Goal: Task Accomplishment & Management: Manage account settings

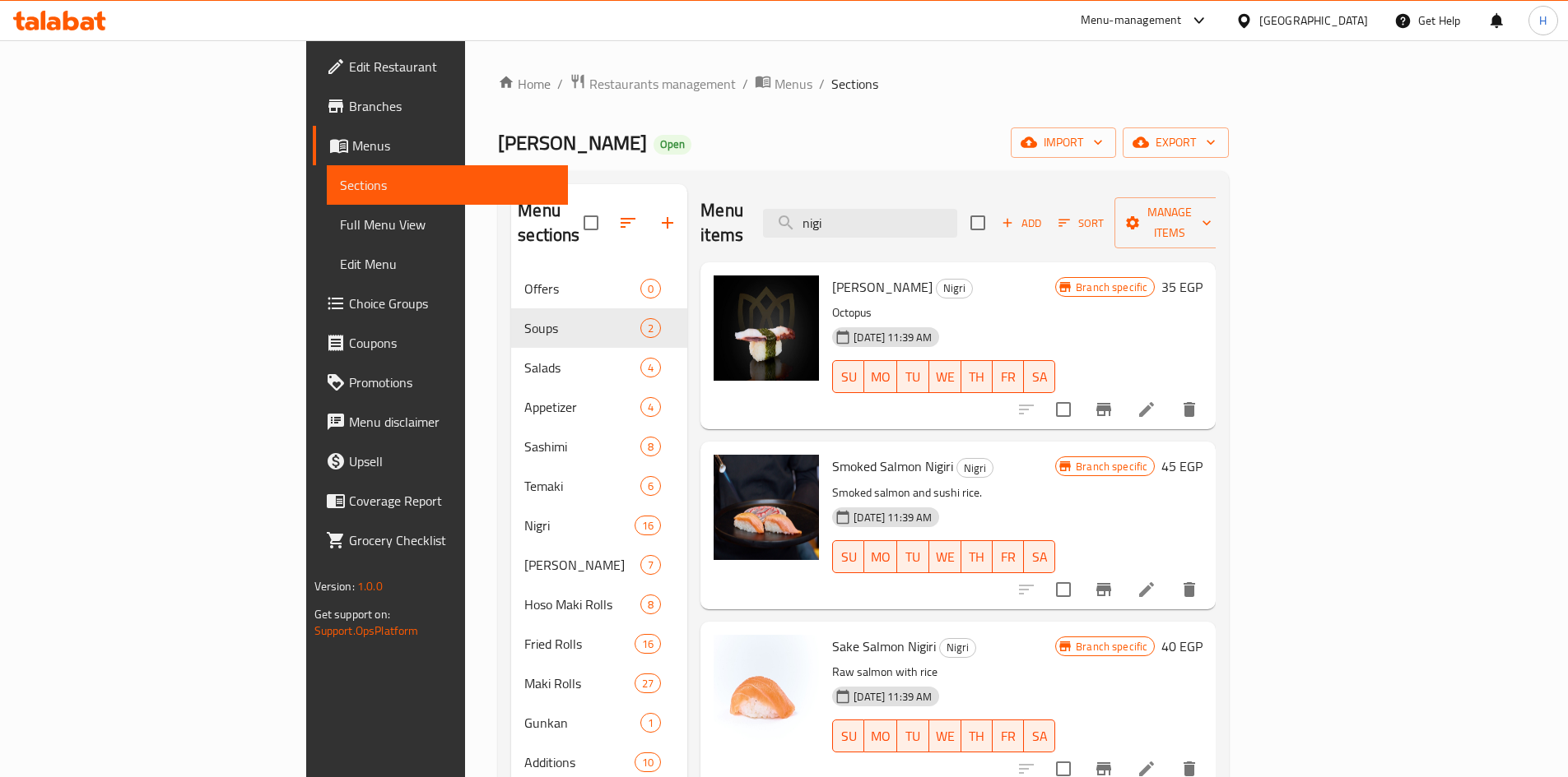
scroll to position [247, 0]
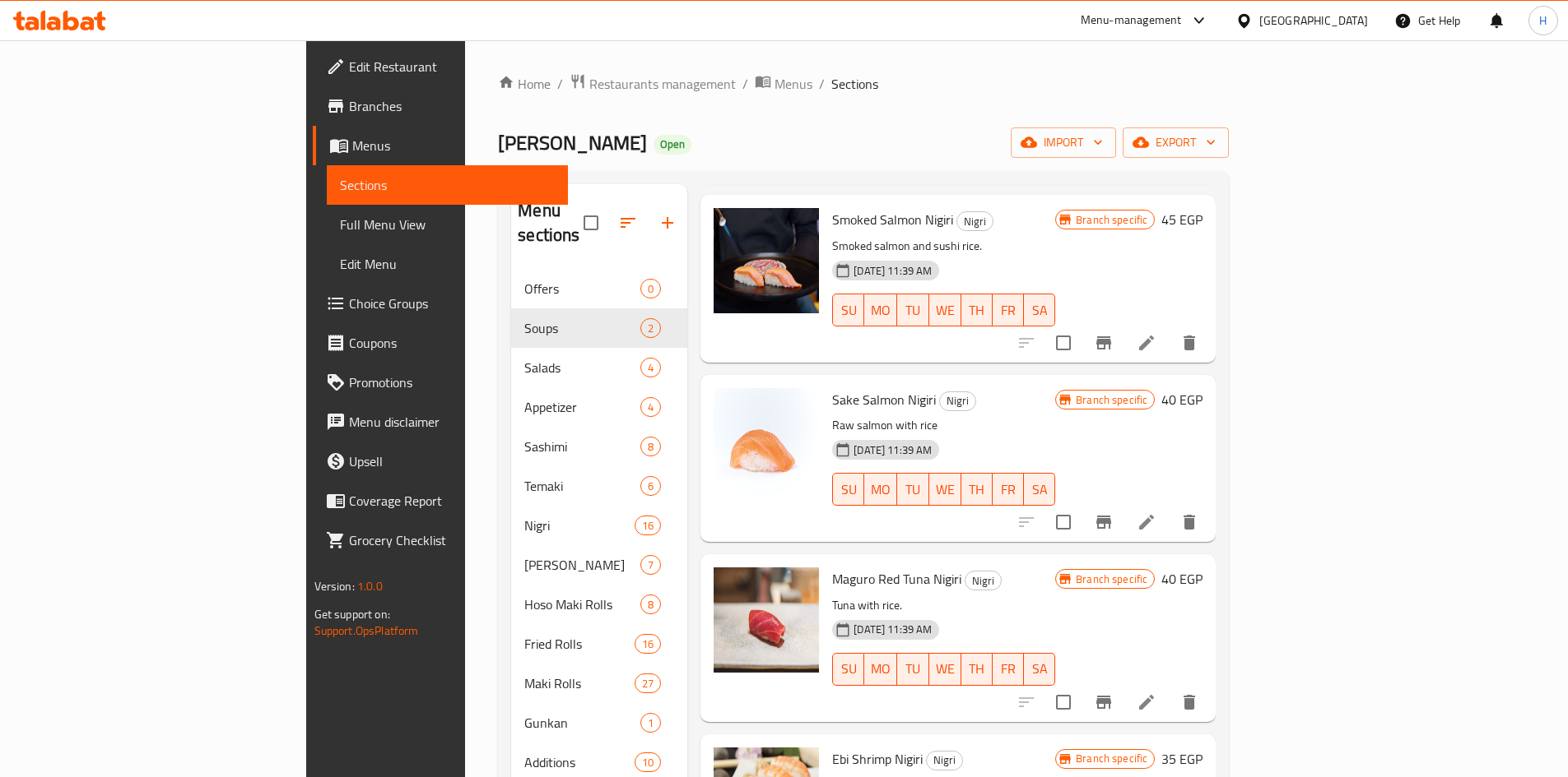
click at [58, 28] on icon at bounding box center [54, 23] width 14 height 14
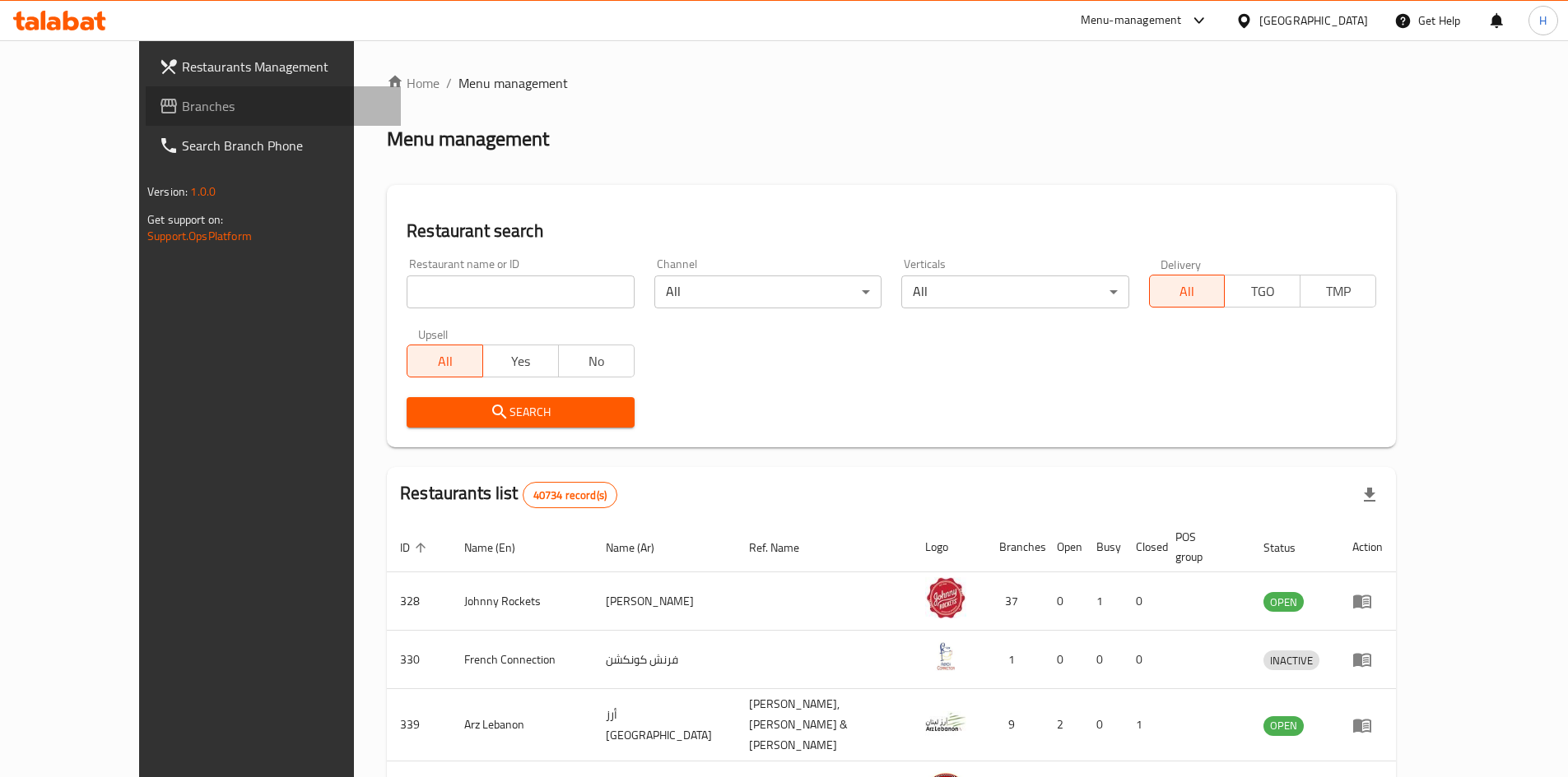
click at [182, 106] on span "Branches" at bounding box center [285, 106] width 206 height 20
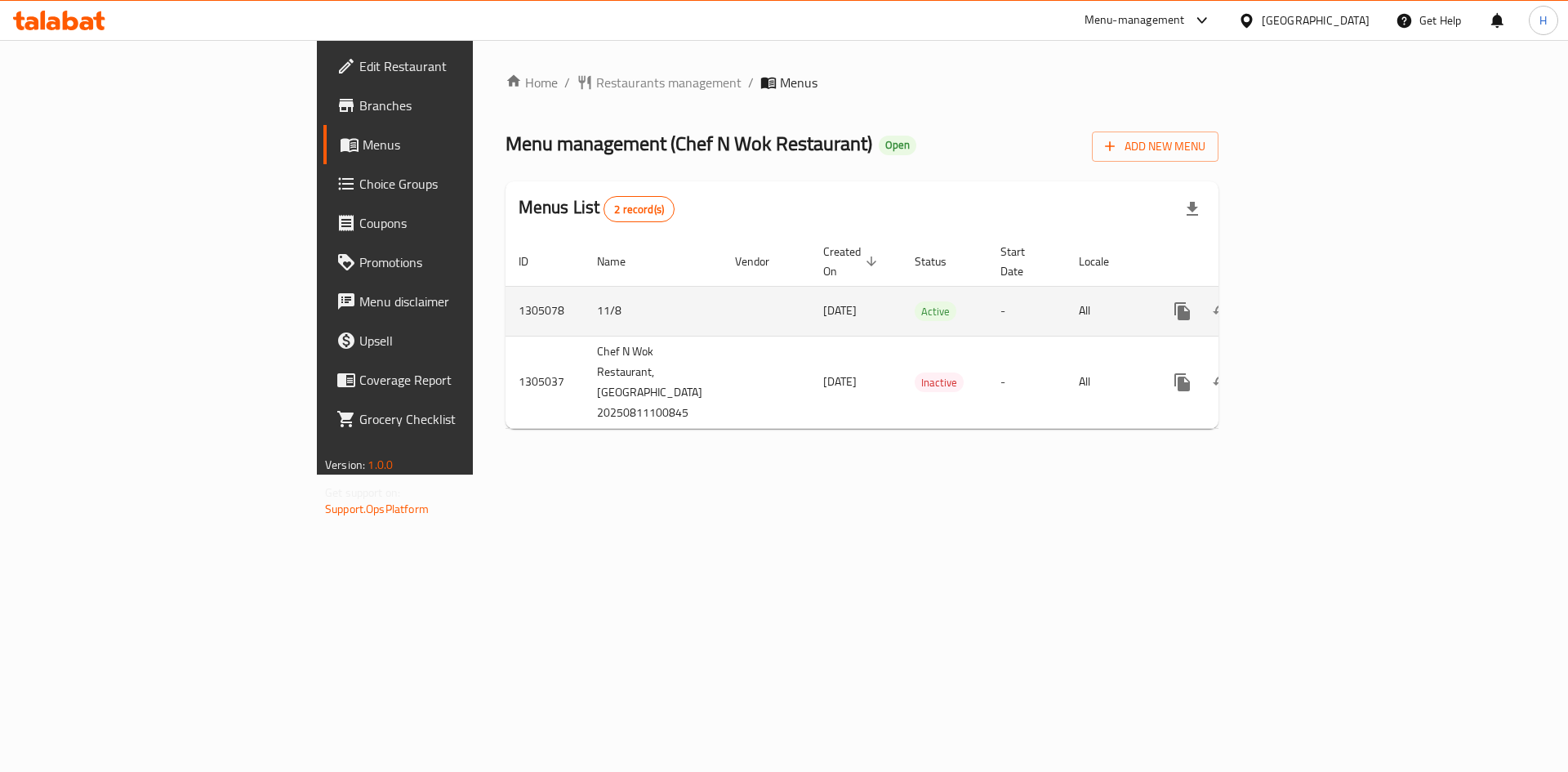
click at [1308, 304] on icon "enhanced table" at bounding box center [1300, 311] width 15 height 15
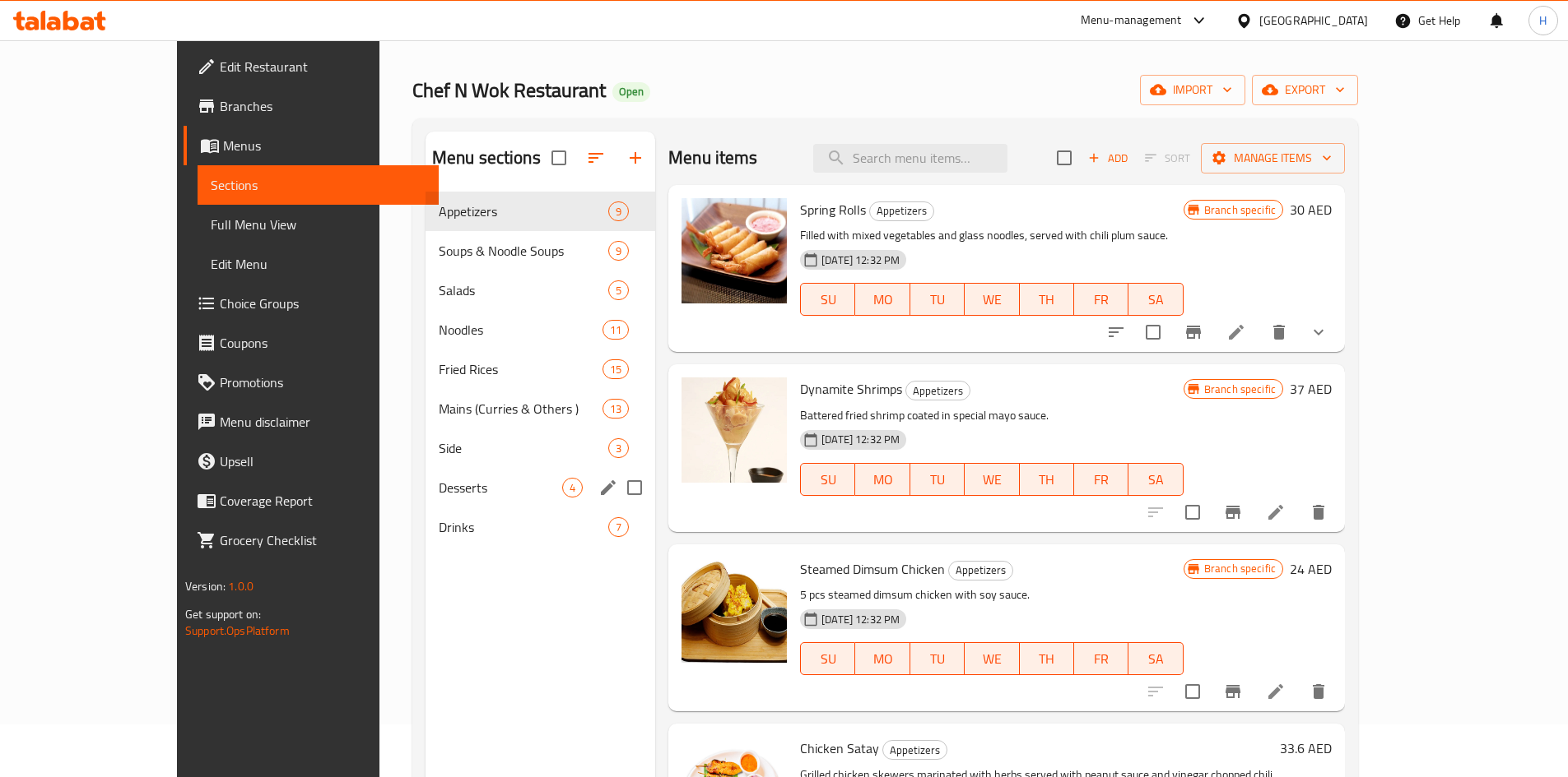
scroll to position [82, 0]
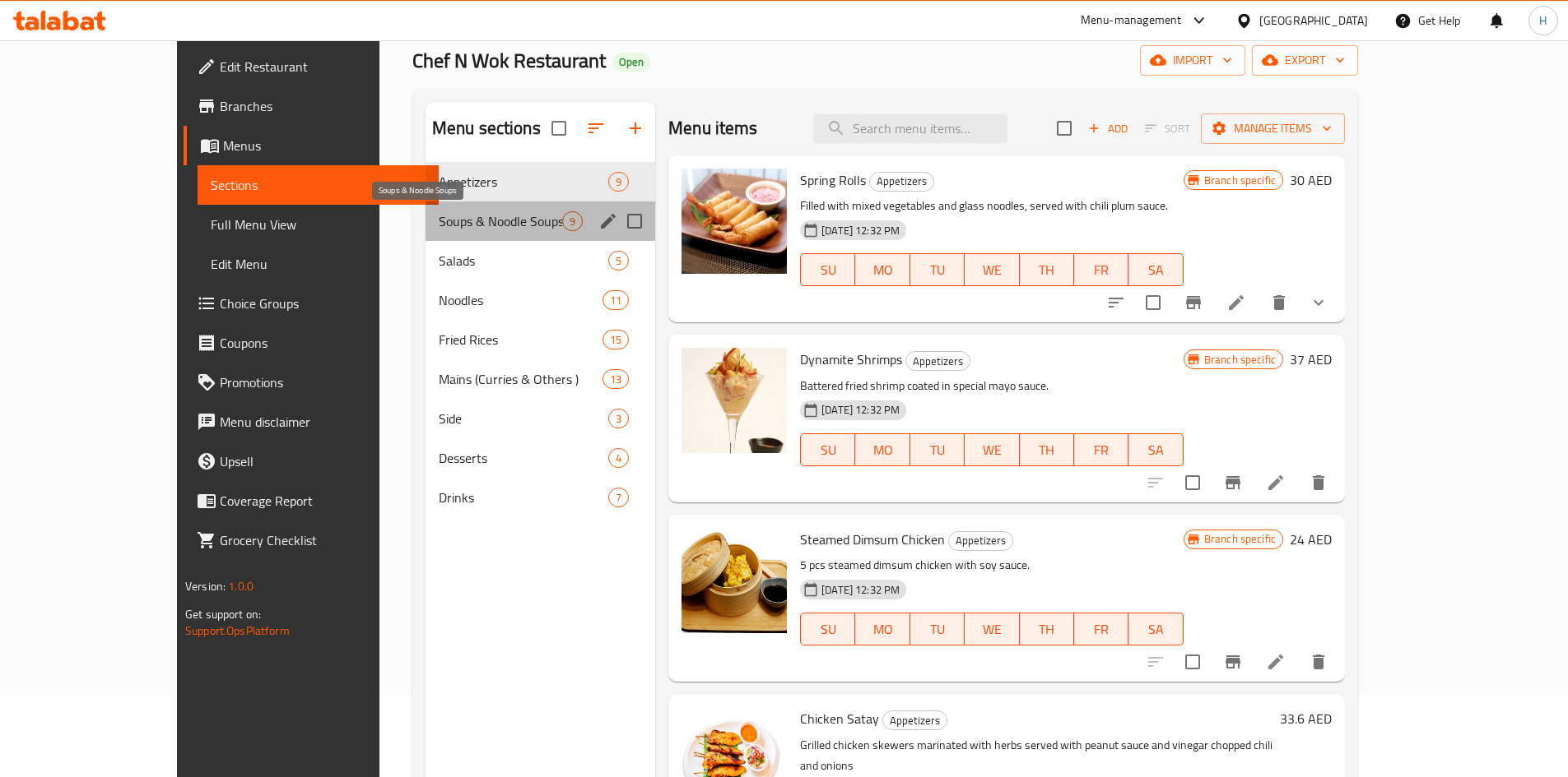
click at [438, 225] on span "Soups & Noodle Soups" at bounding box center [500, 221] width 123 height 20
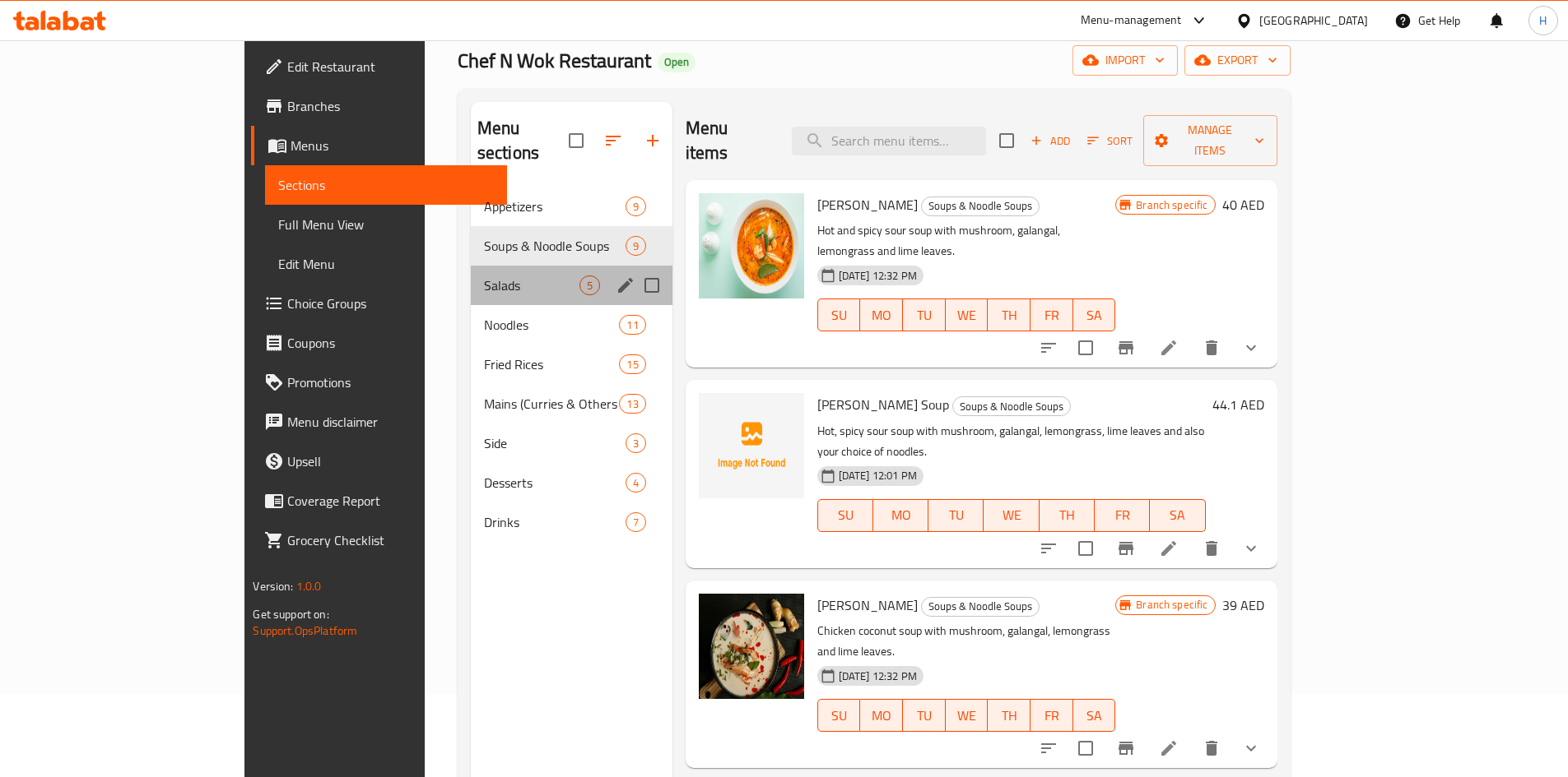
click at [470, 274] on div "Salads 5" at bounding box center [571, 285] width 202 height 39
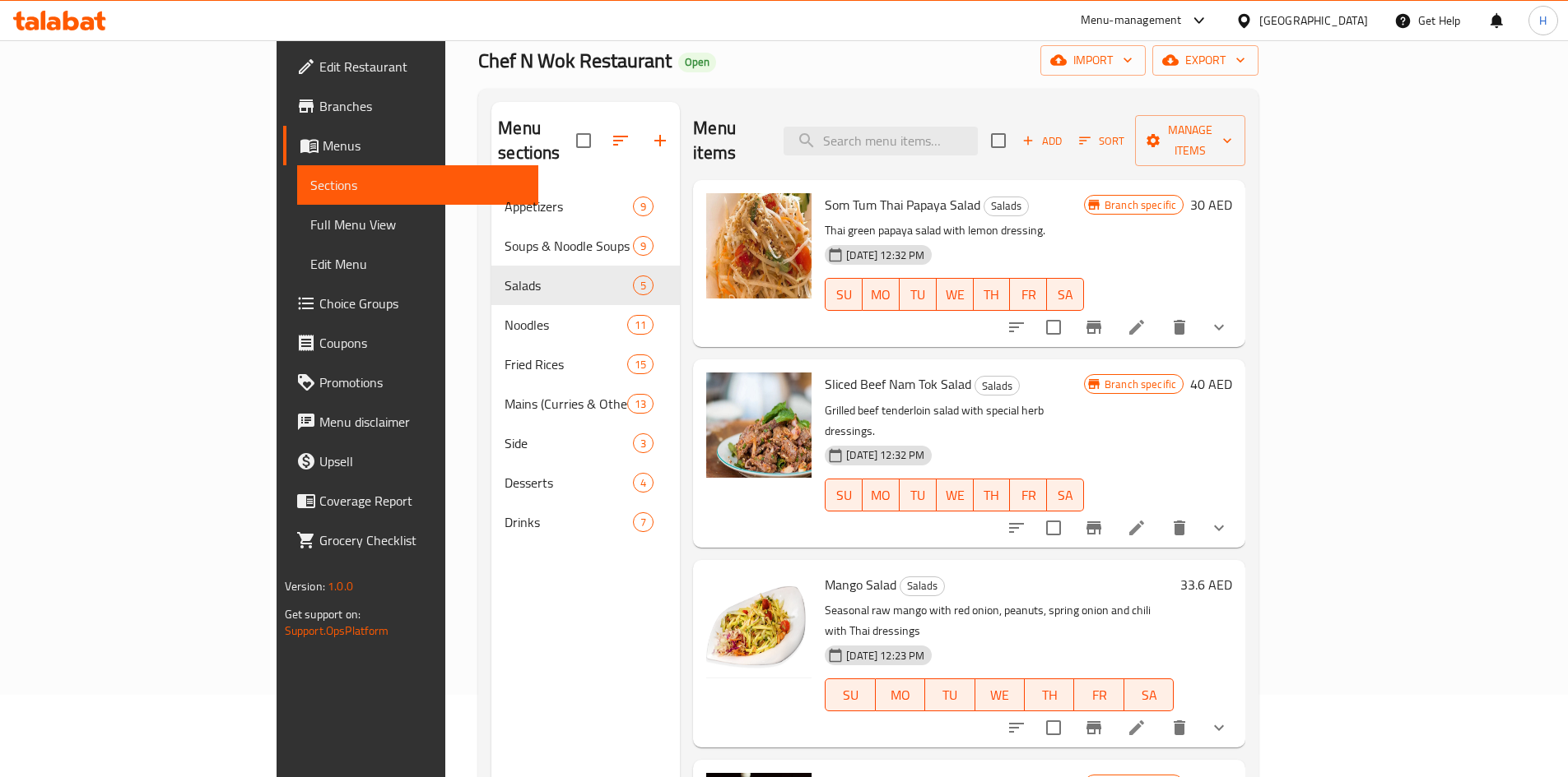
scroll to position [162, 0]
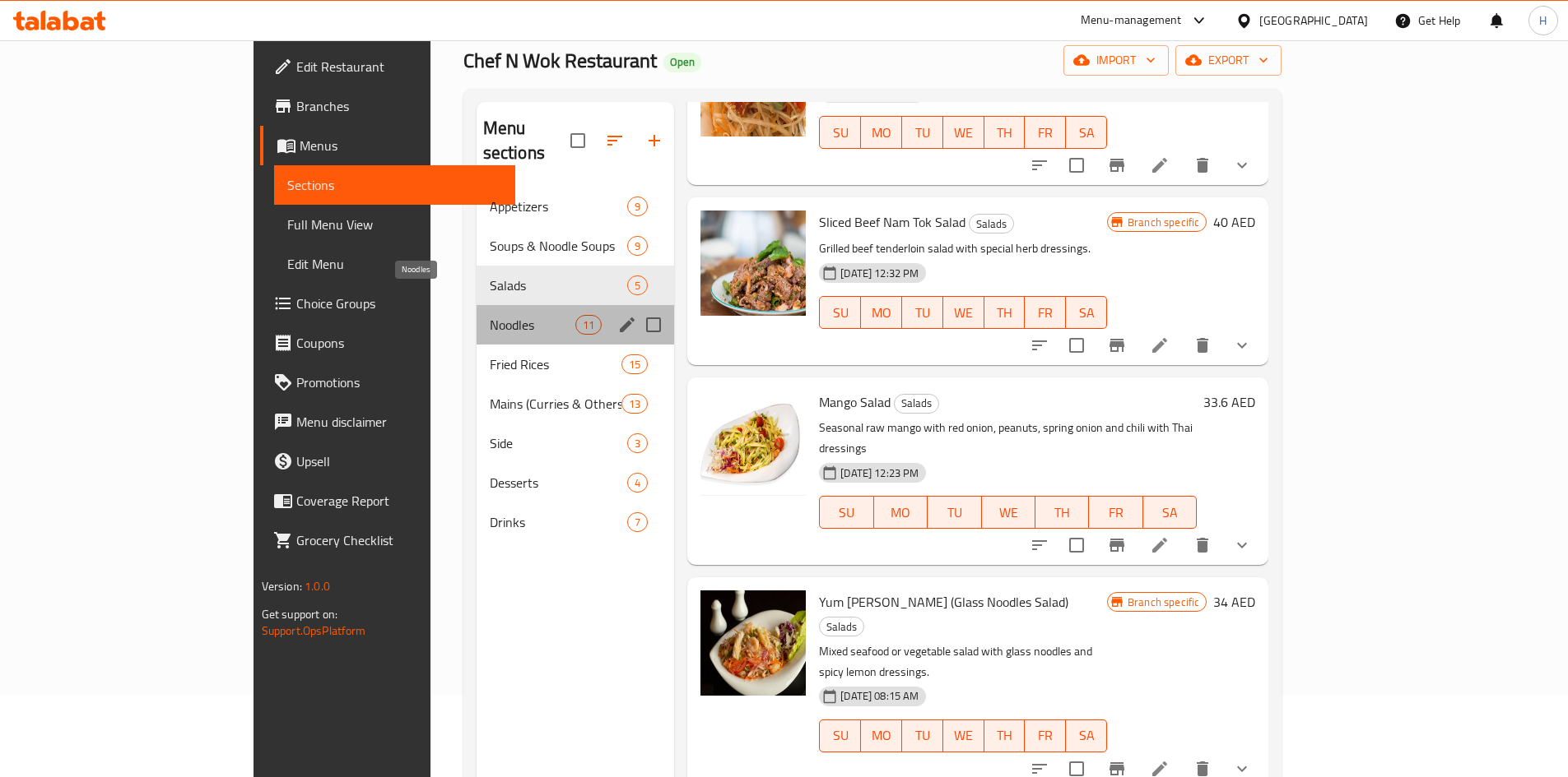
click at [490, 315] on span "Noodles" at bounding box center [533, 325] width 86 height 20
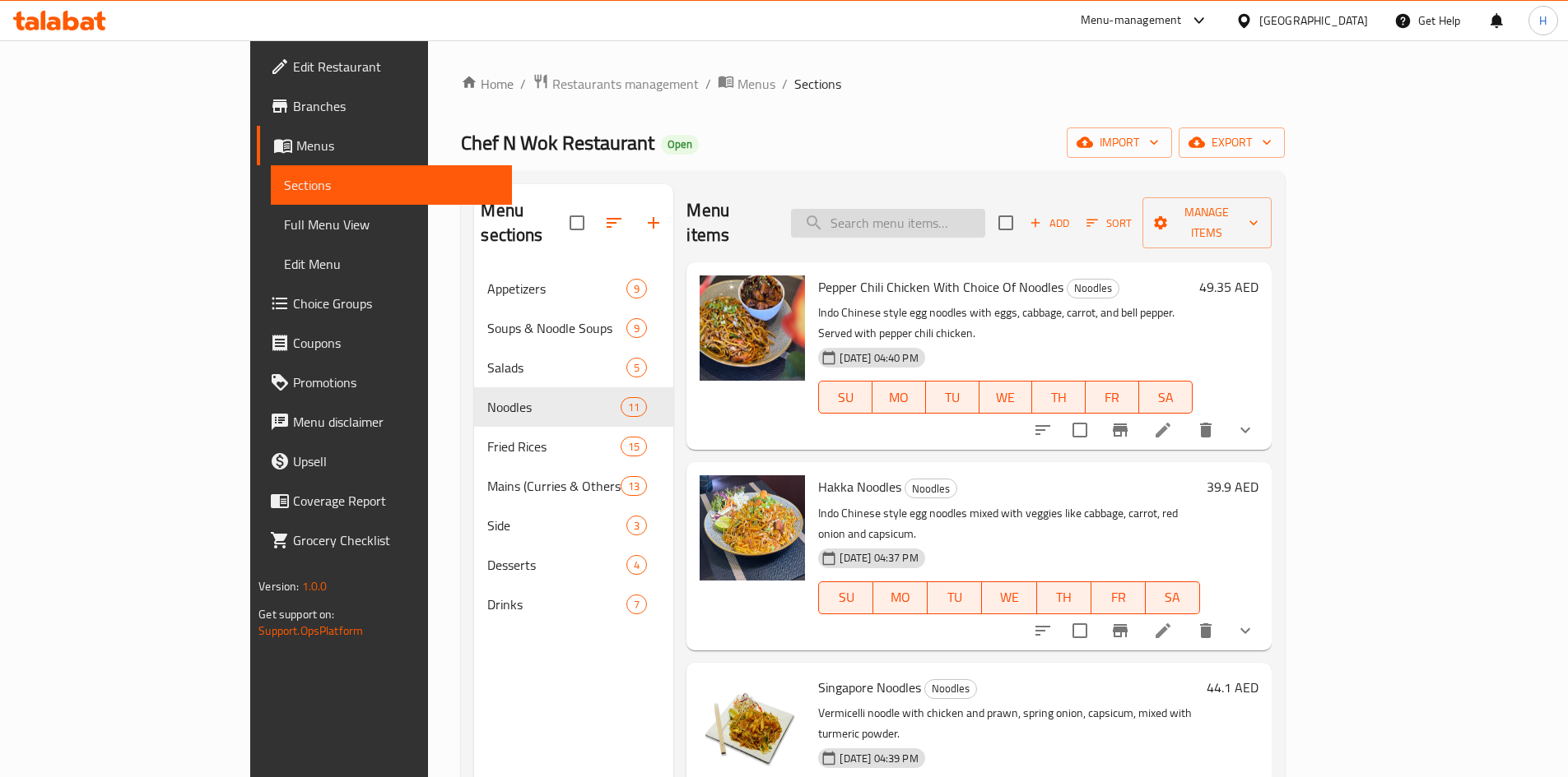
click at [954, 221] on input "search" at bounding box center [888, 223] width 195 height 29
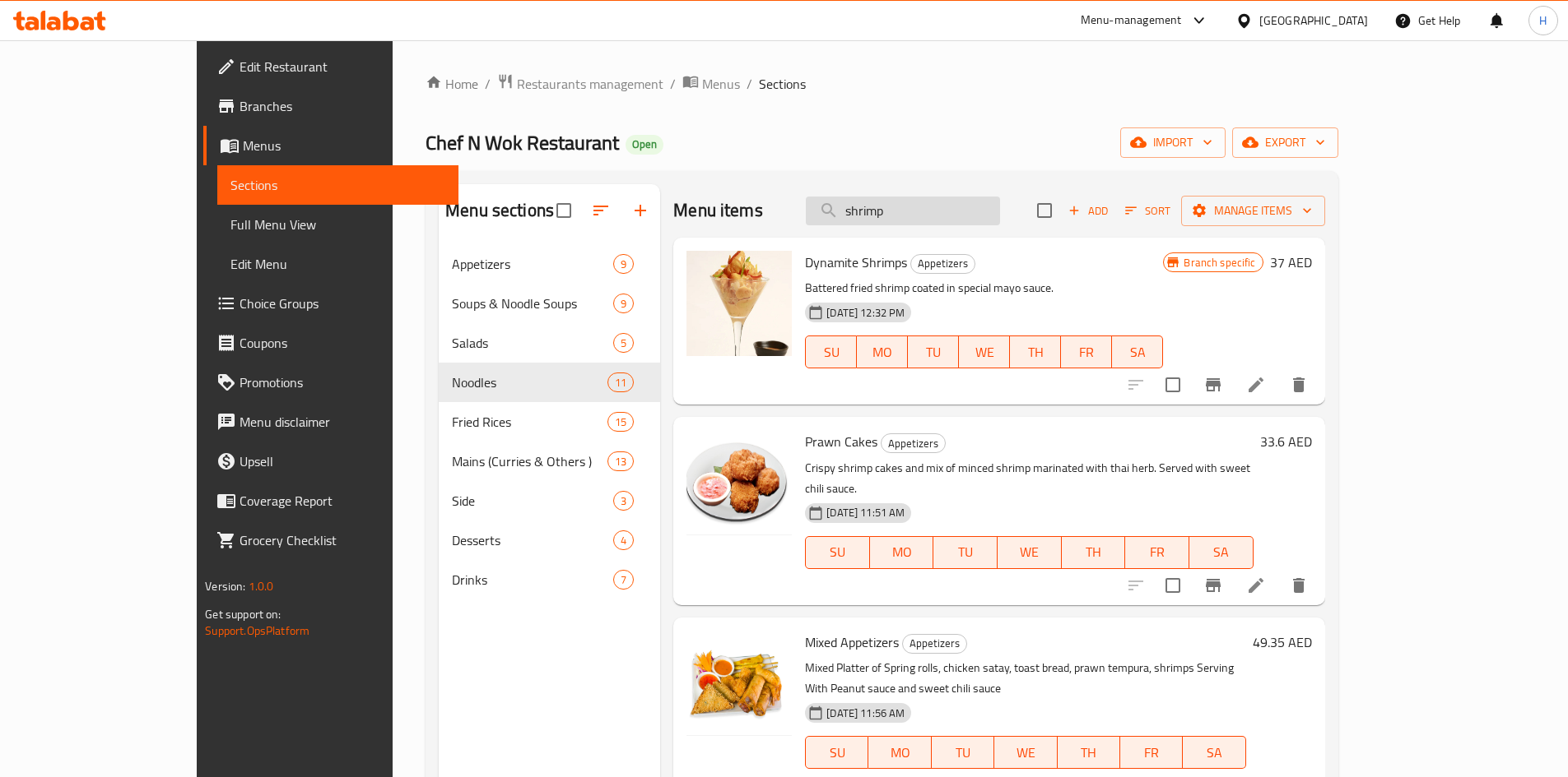
click at [969, 222] on input "shrimp" at bounding box center [903, 211] width 195 height 29
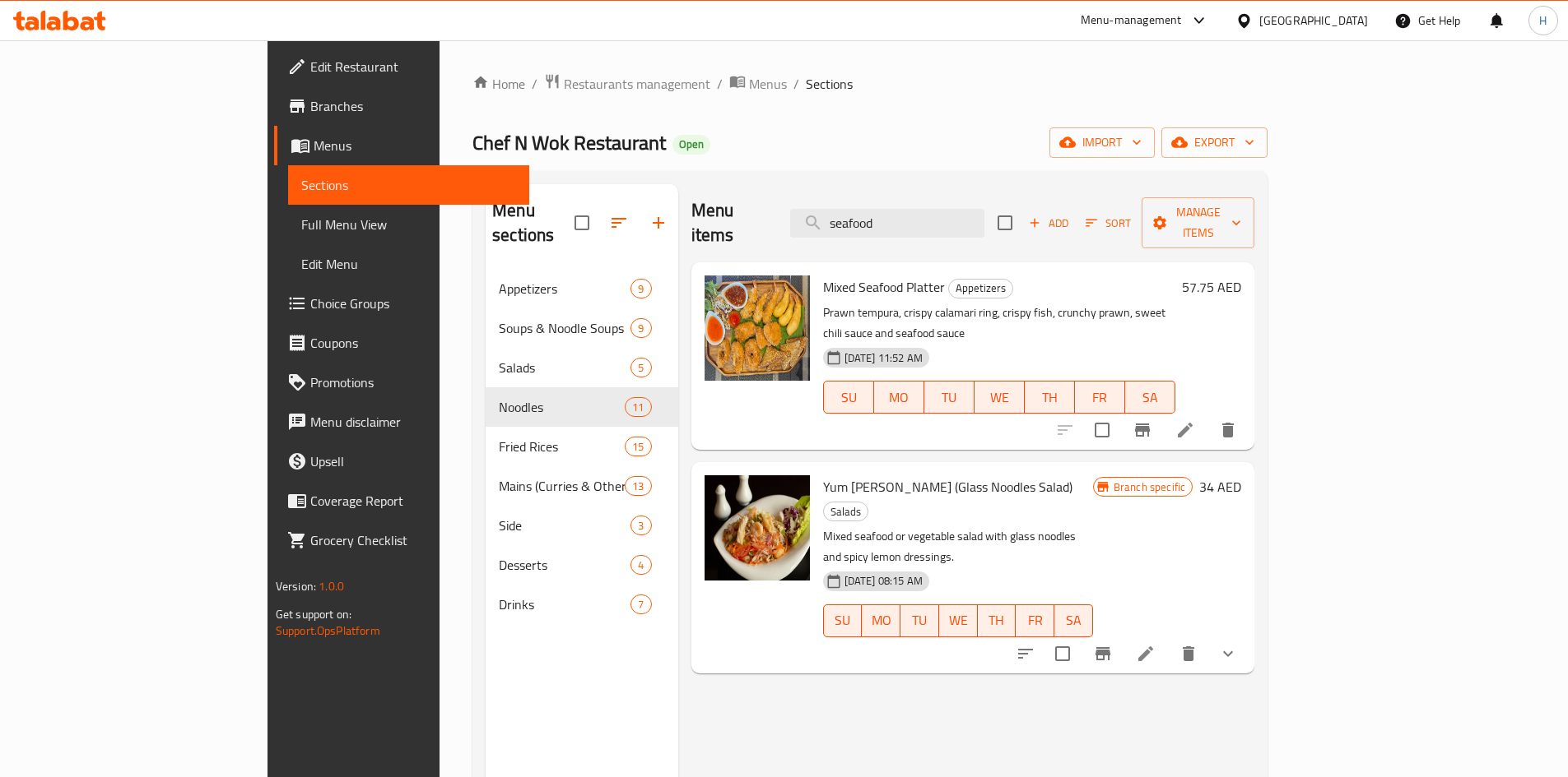
type input "seafood"
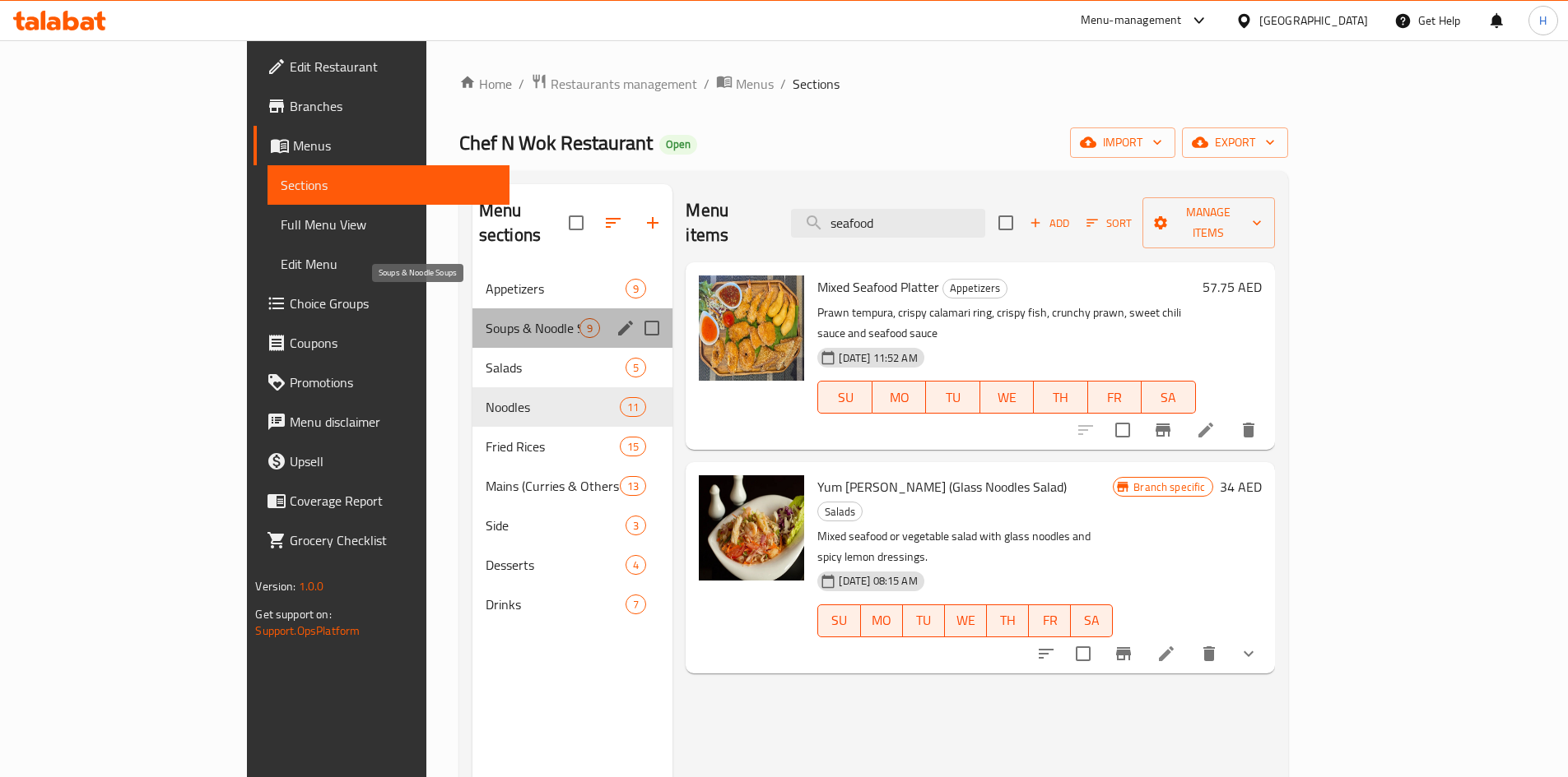
click at [485, 318] on span "Soups & Noodle Soups" at bounding box center [533, 328] width 95 height 20
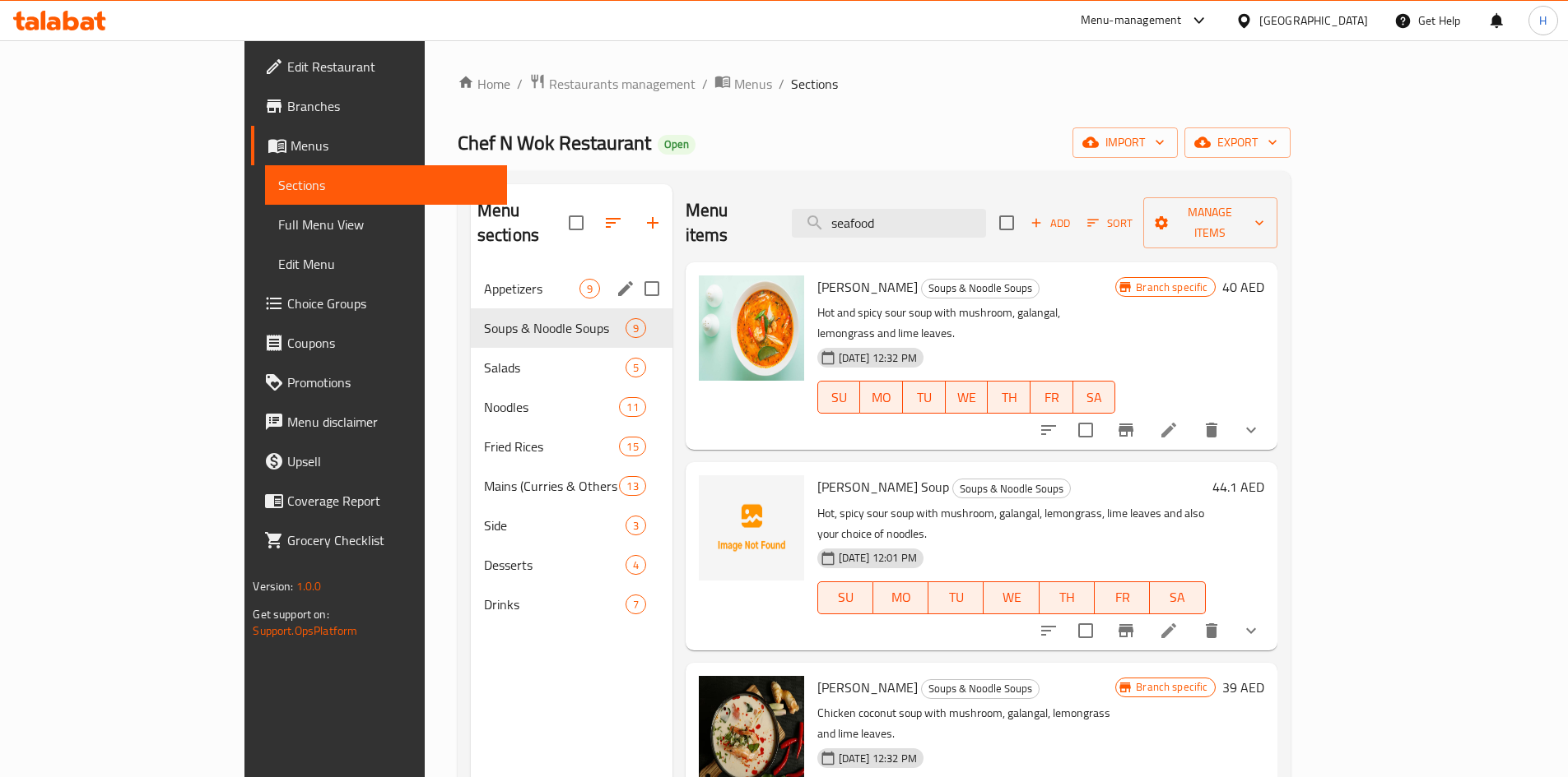
click at [484, 279] on span "Appetizers" at bounding box center [531, 289] width 95 height 20
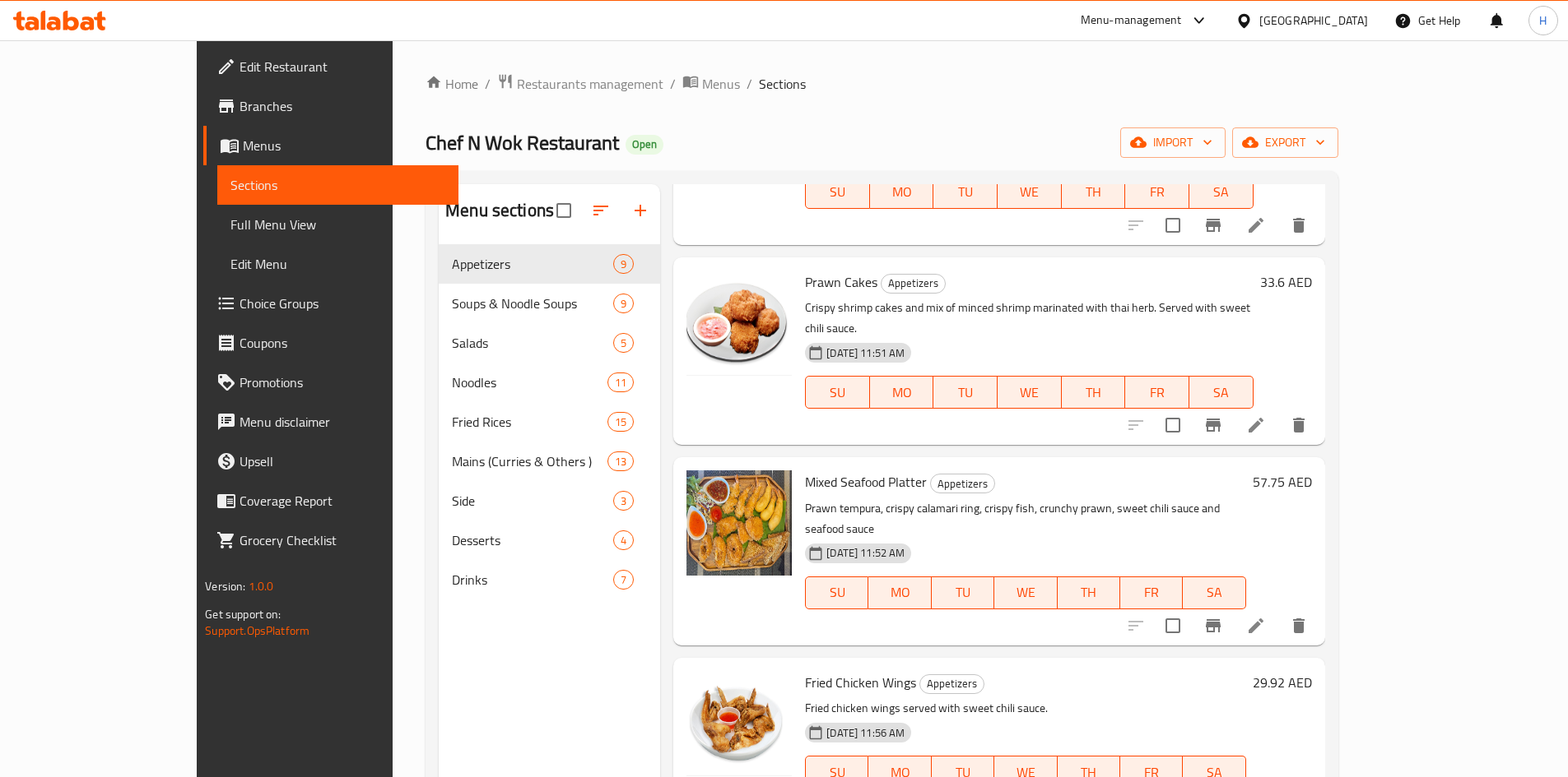
scroll to position [881, 0]
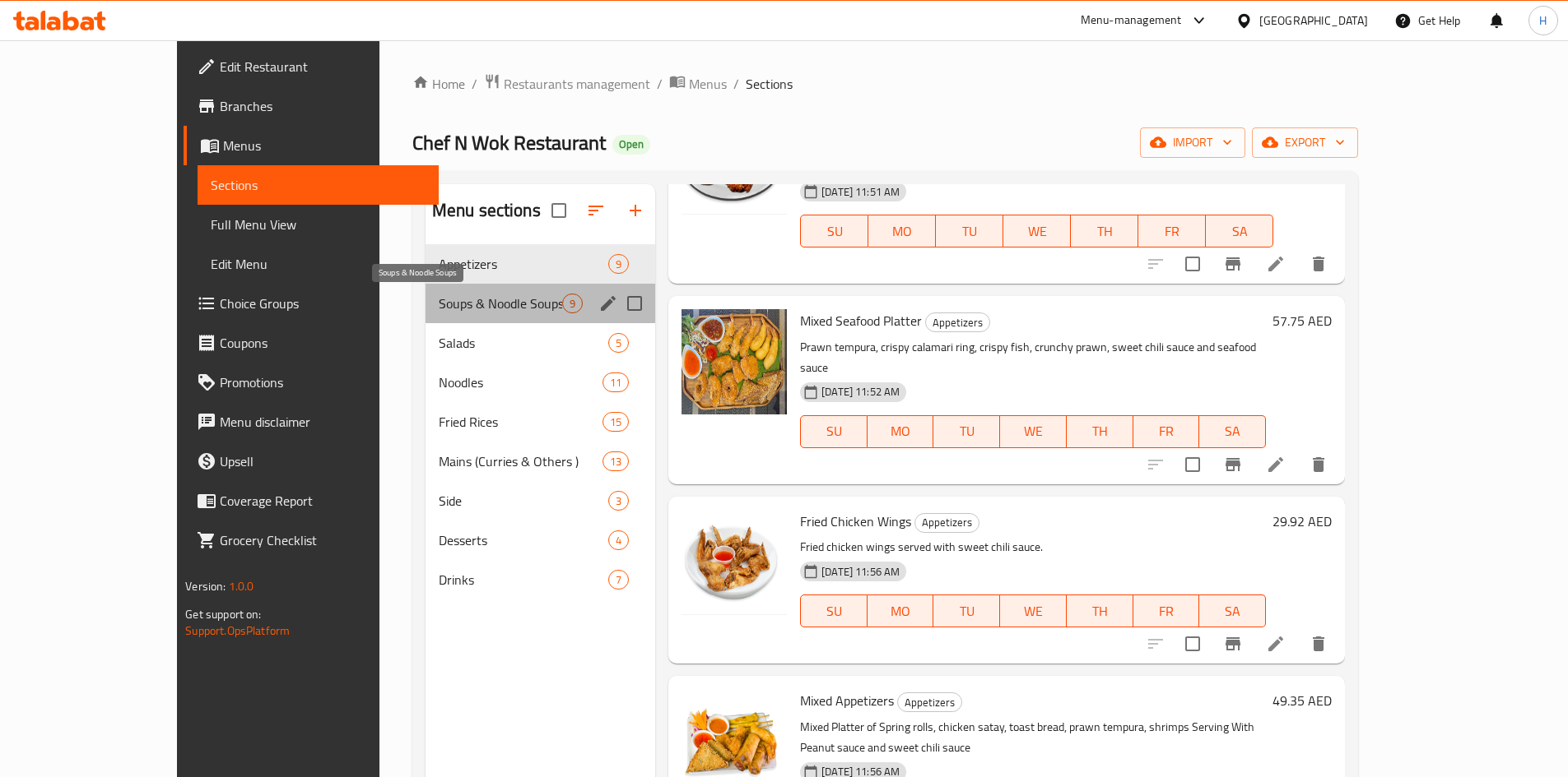
click at [438, 302] on span "Soups & Noodle Soups" at bounding box center [500, 303] width 123 height 20
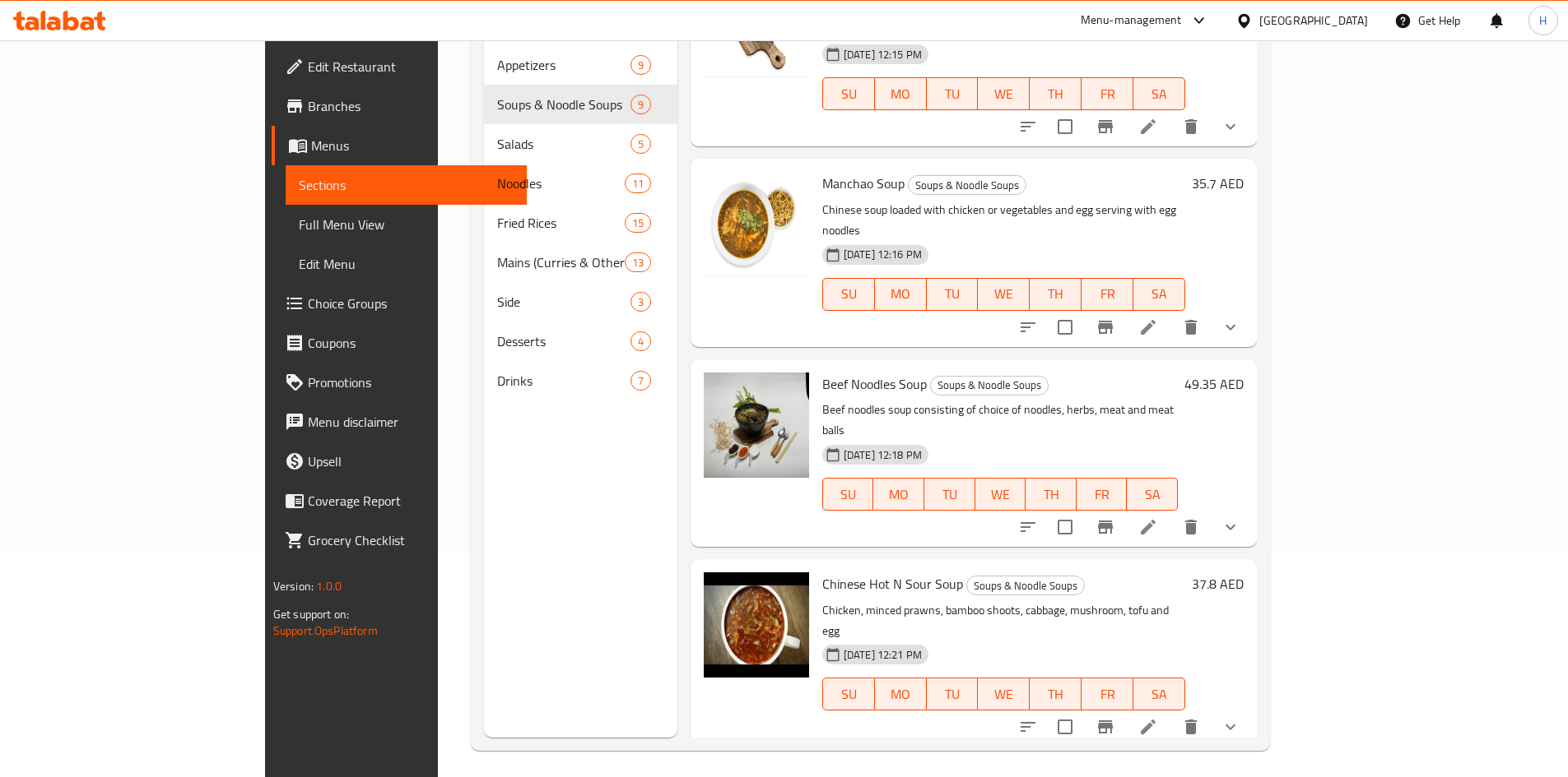
scroll to position [230, 0]
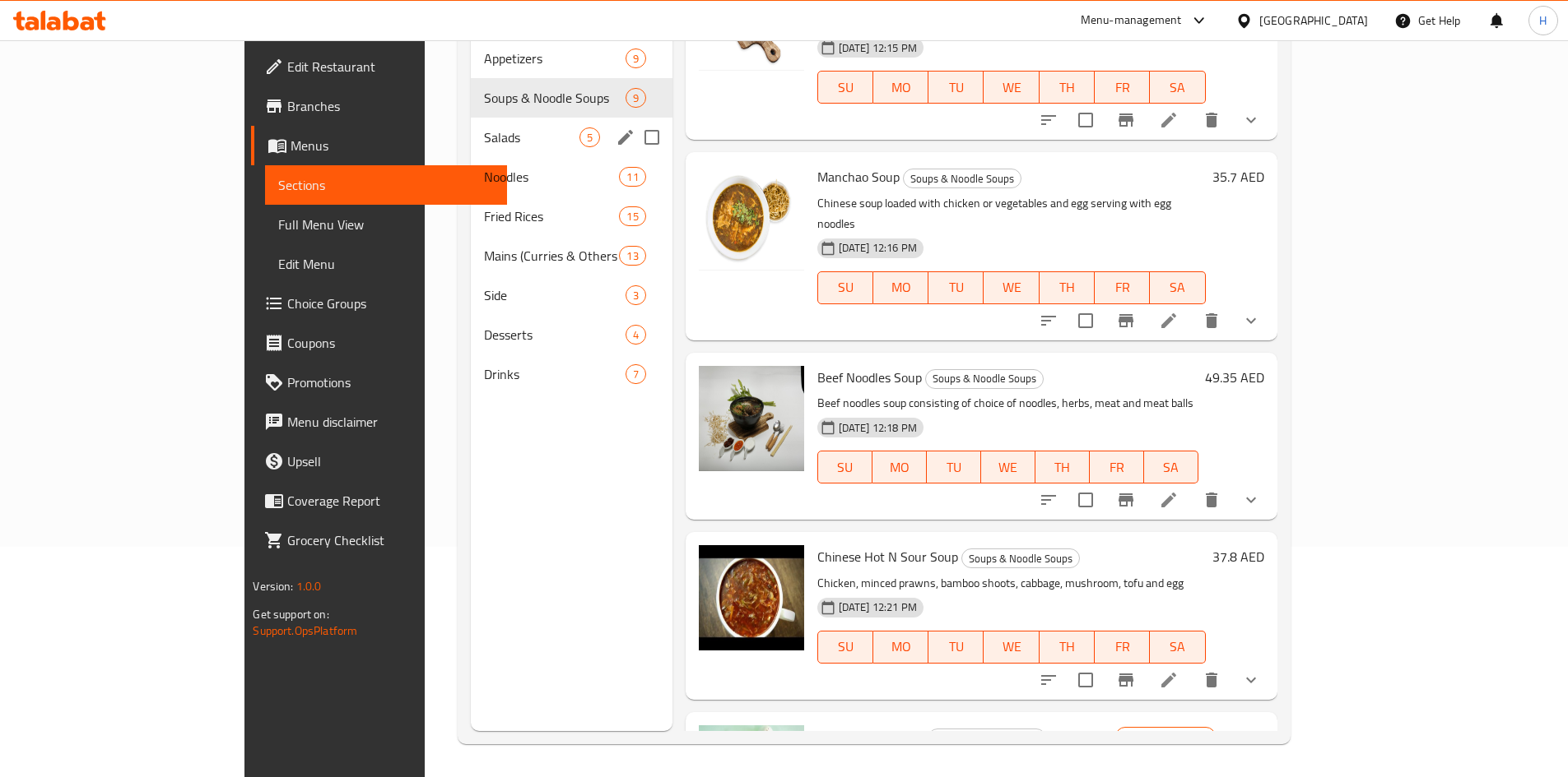
click at [470, 127] on div "Salads 5" at bounding box center [571, 137] width 202 height 39
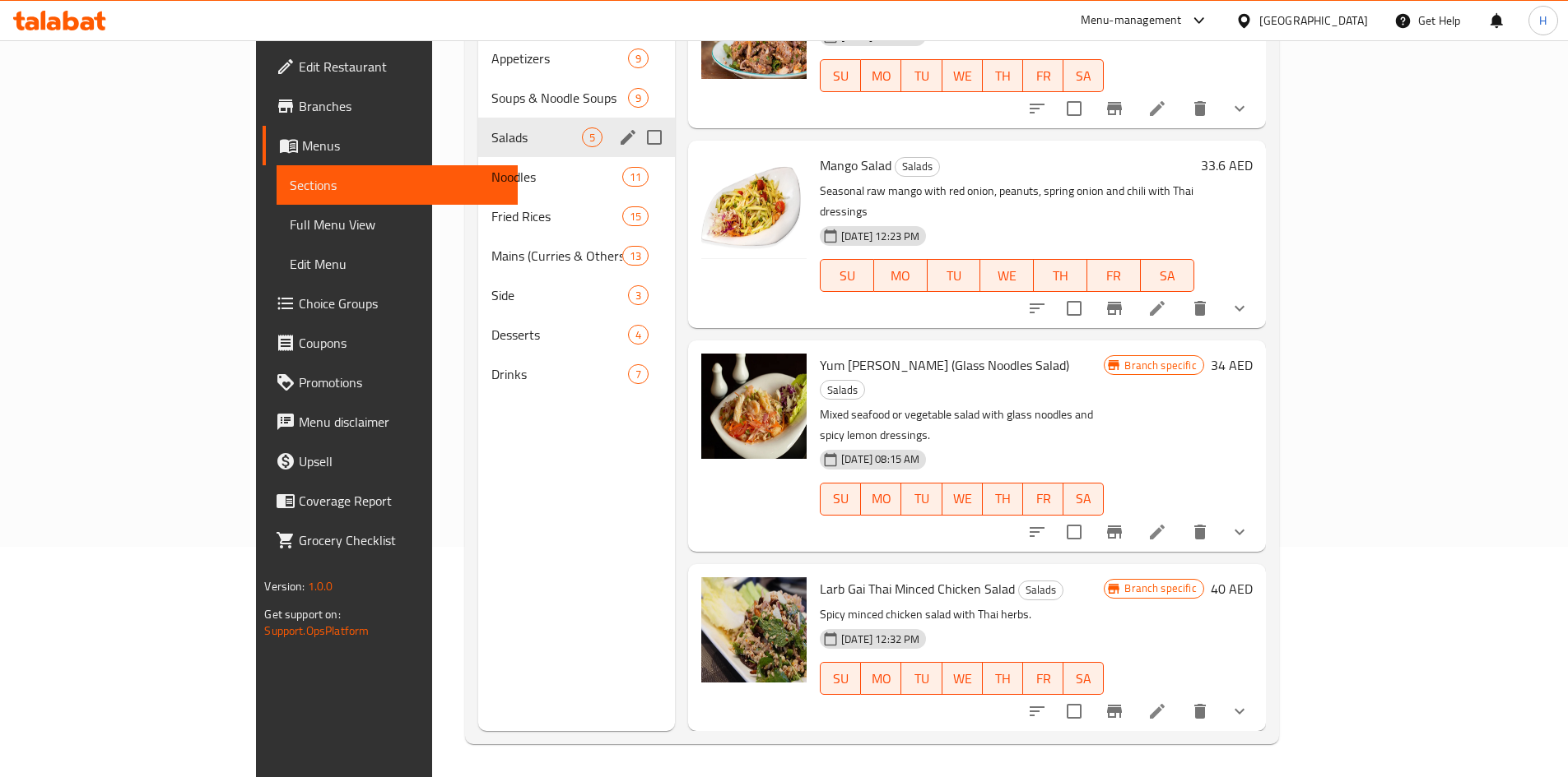
scroll to position [162, 0]
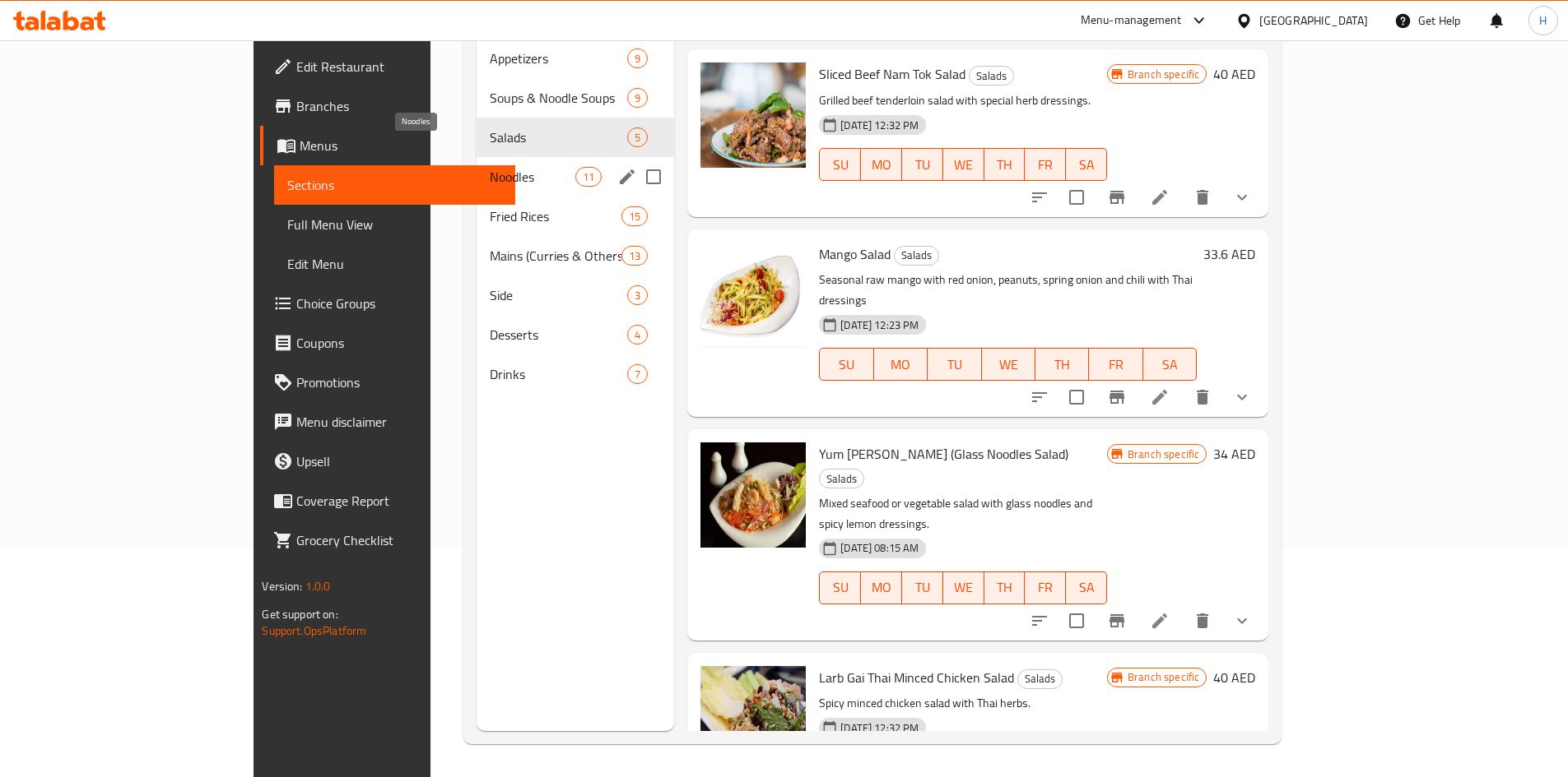
click at [490, 167] on span "Noodles" at bounding box center [533, 177] width 86 height 20
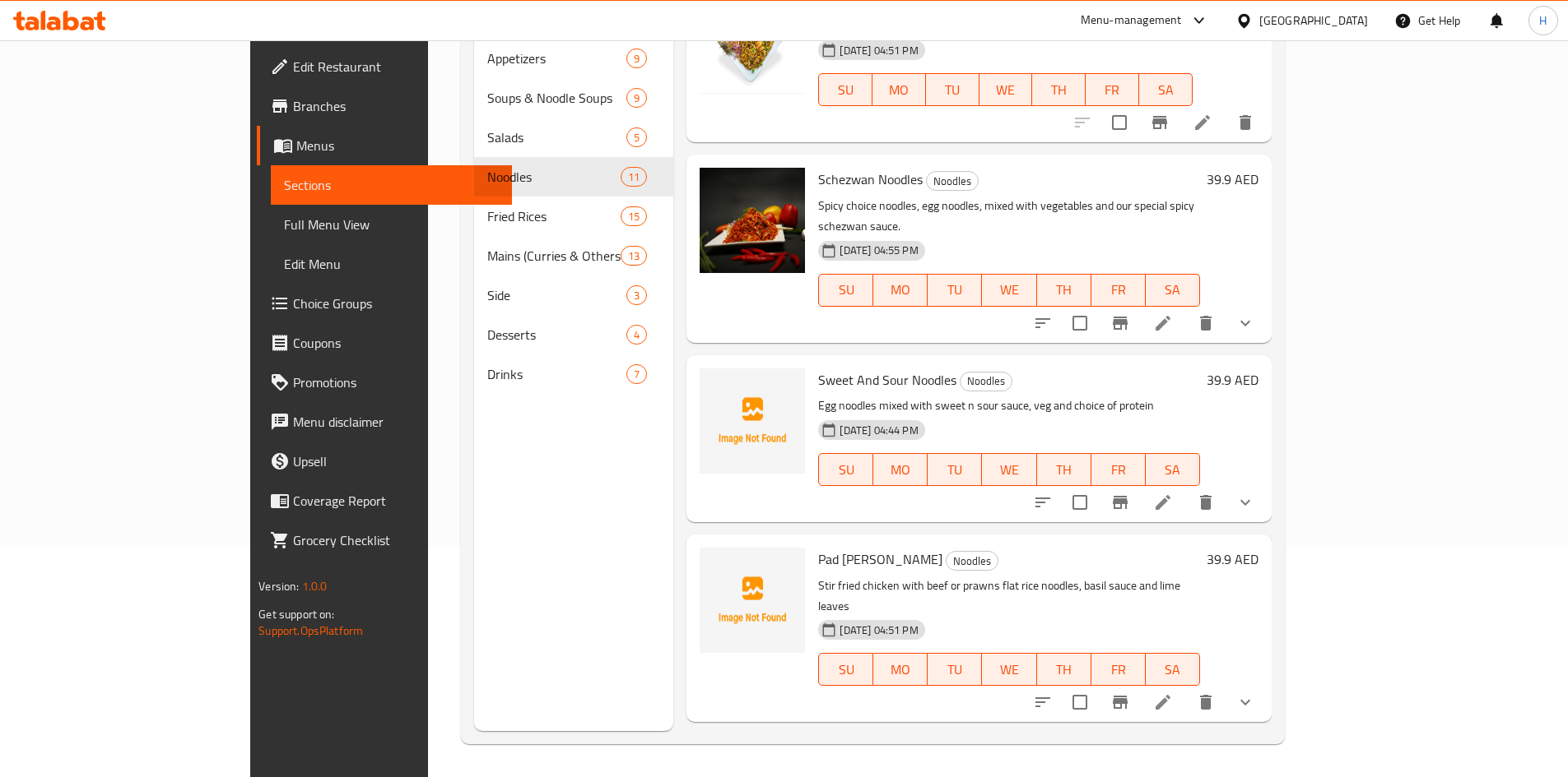
scroll to position [1241, 0]
